Goal: Navigation & Orientation: Find specific page/section

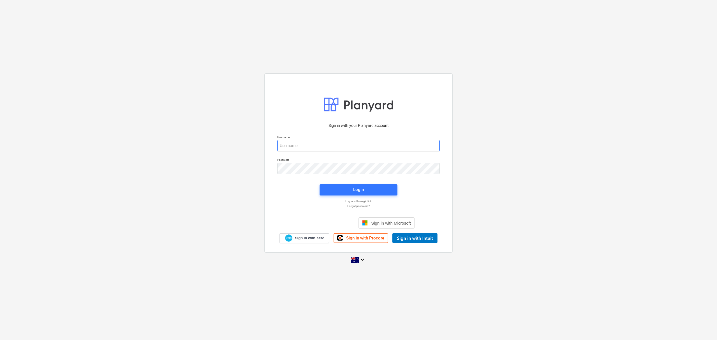
type input "[EMAIL_ADDRESS][DOMAIN_NAME]"
drag, startPoint x: 387, startPoint y: 183, endPoint x: 376, endPoint y: 186, distance: 11.3
click at [386, 184] on div "Login" at bounding box center [358, 190] width 85 height 18
click at [367, 185] on button "Login" at bounding box center [358, 189] width 78 height 11
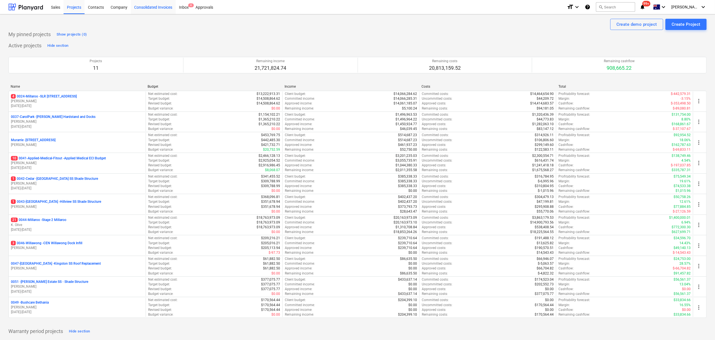
click at [150, 13] on div "Consolidated Invoices" at bounding box center [153, 7] width 45 height 14
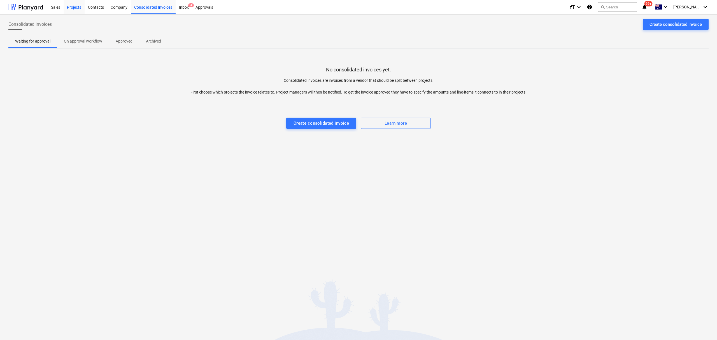
click at [76, 2] on div "Projects" at bounding box center [74, 7] width 21 height 14
